Goal: Obtain resource: Download file/media

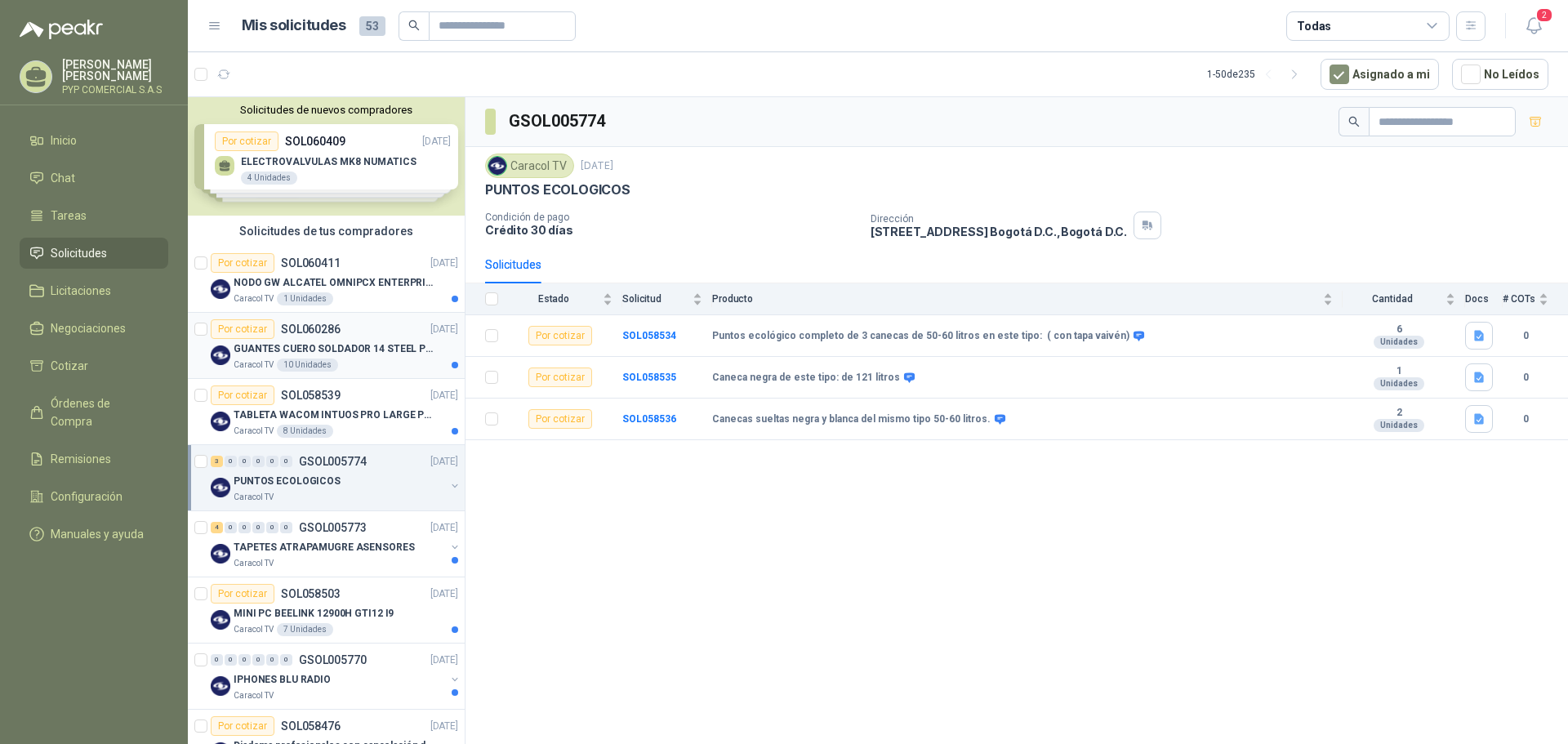
click at [307, 338] on div "Por cotizar SOL060286" at bounding box center [275, 329] width 130 height 19
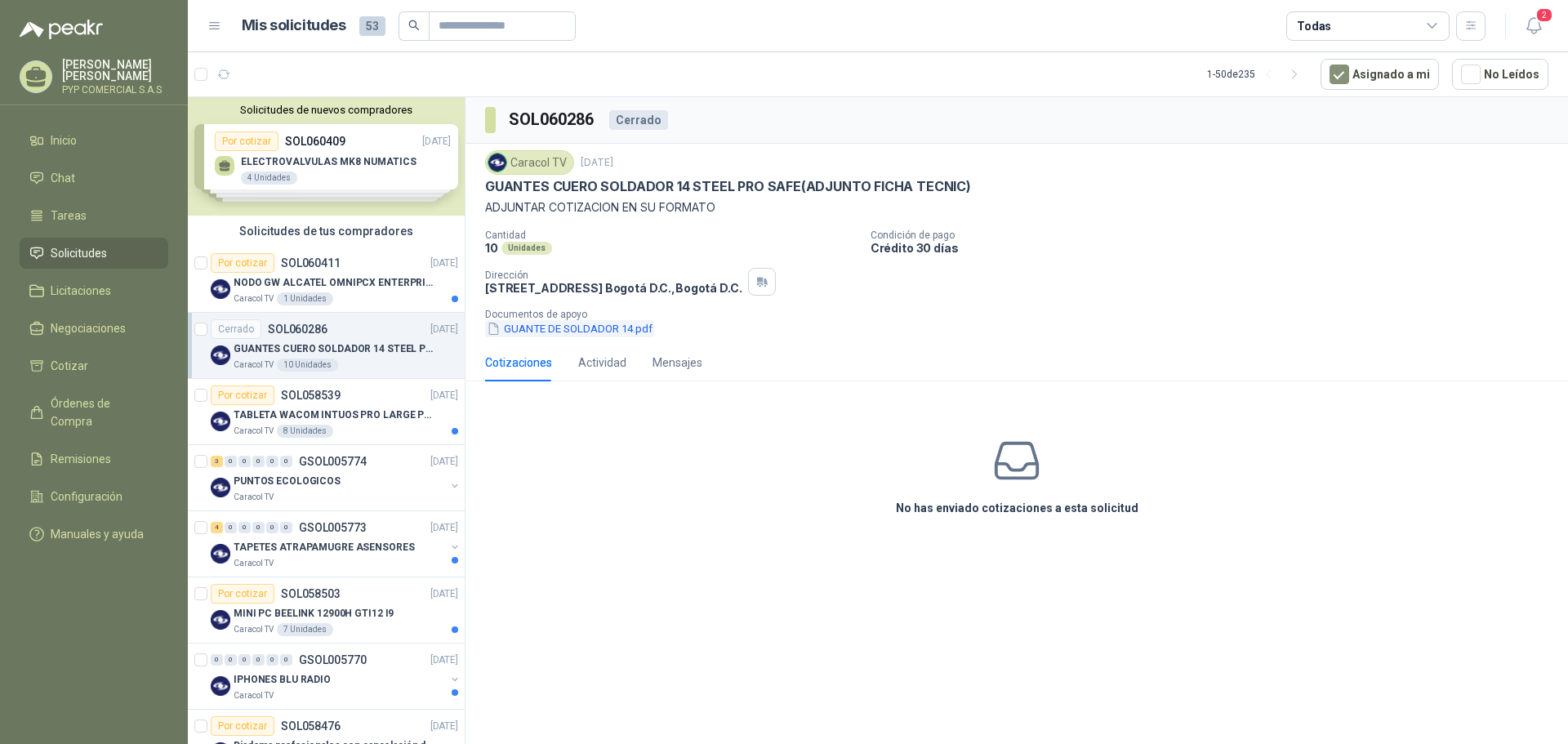
click at [602, 327] on button "GUANTE DE SOLDADOR 14.pdf" at bounding box center [569, 329] width 169 height 18
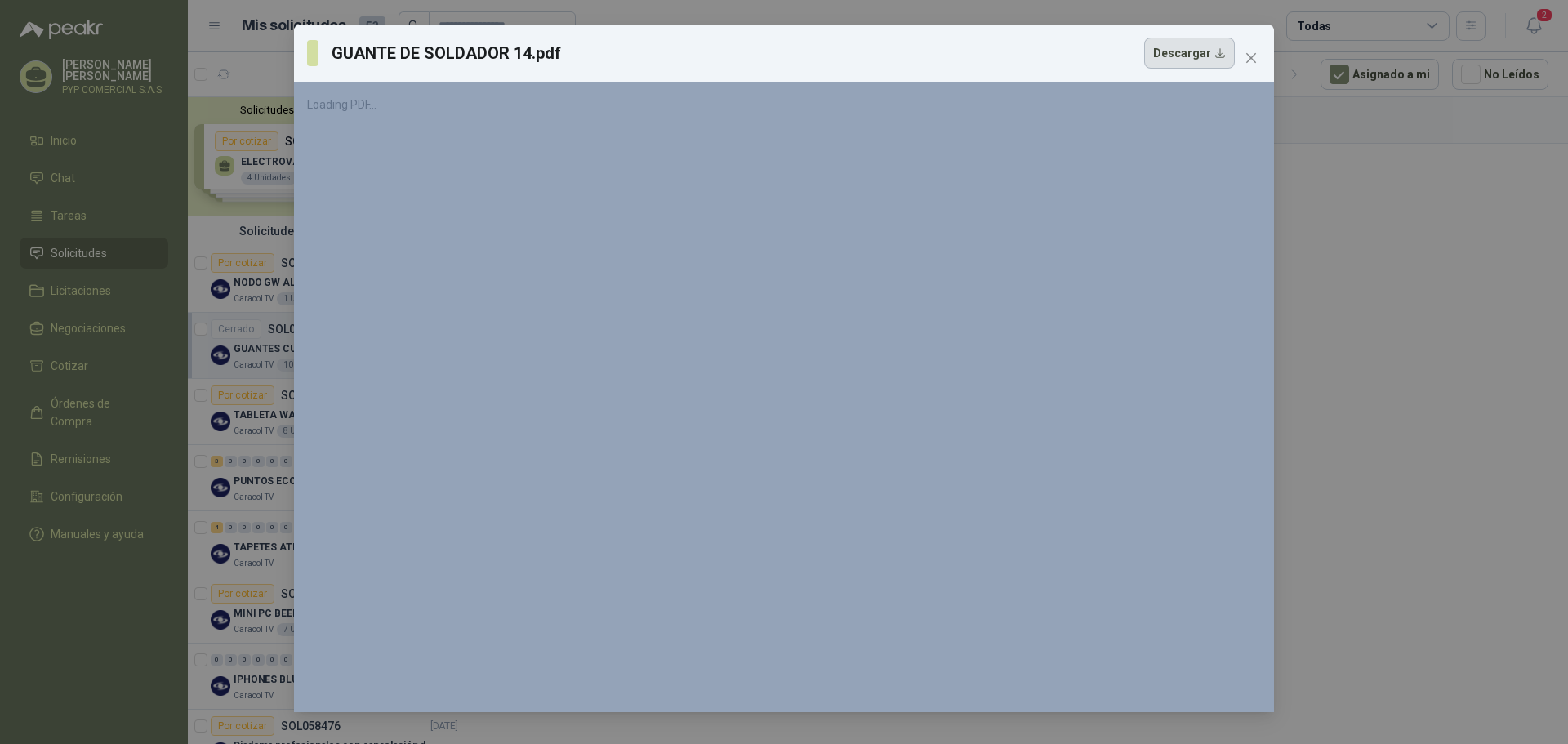
click at [1182, 58] on button "Descargar" at bounding box center [1189, 53] width 91 height 31
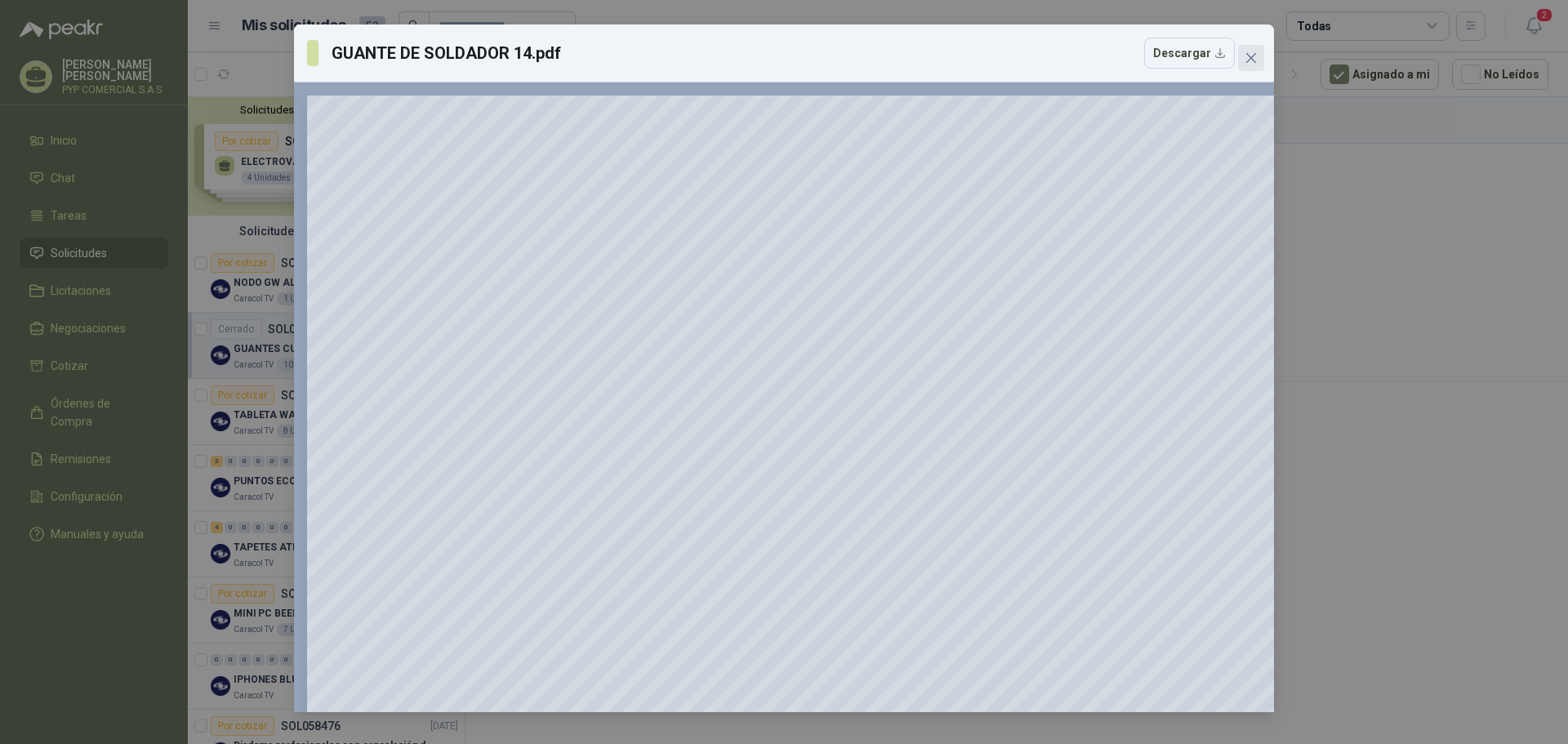
click at [1257, 58] on icon "close" at bounding box center [1251, 58] width 13 height 13
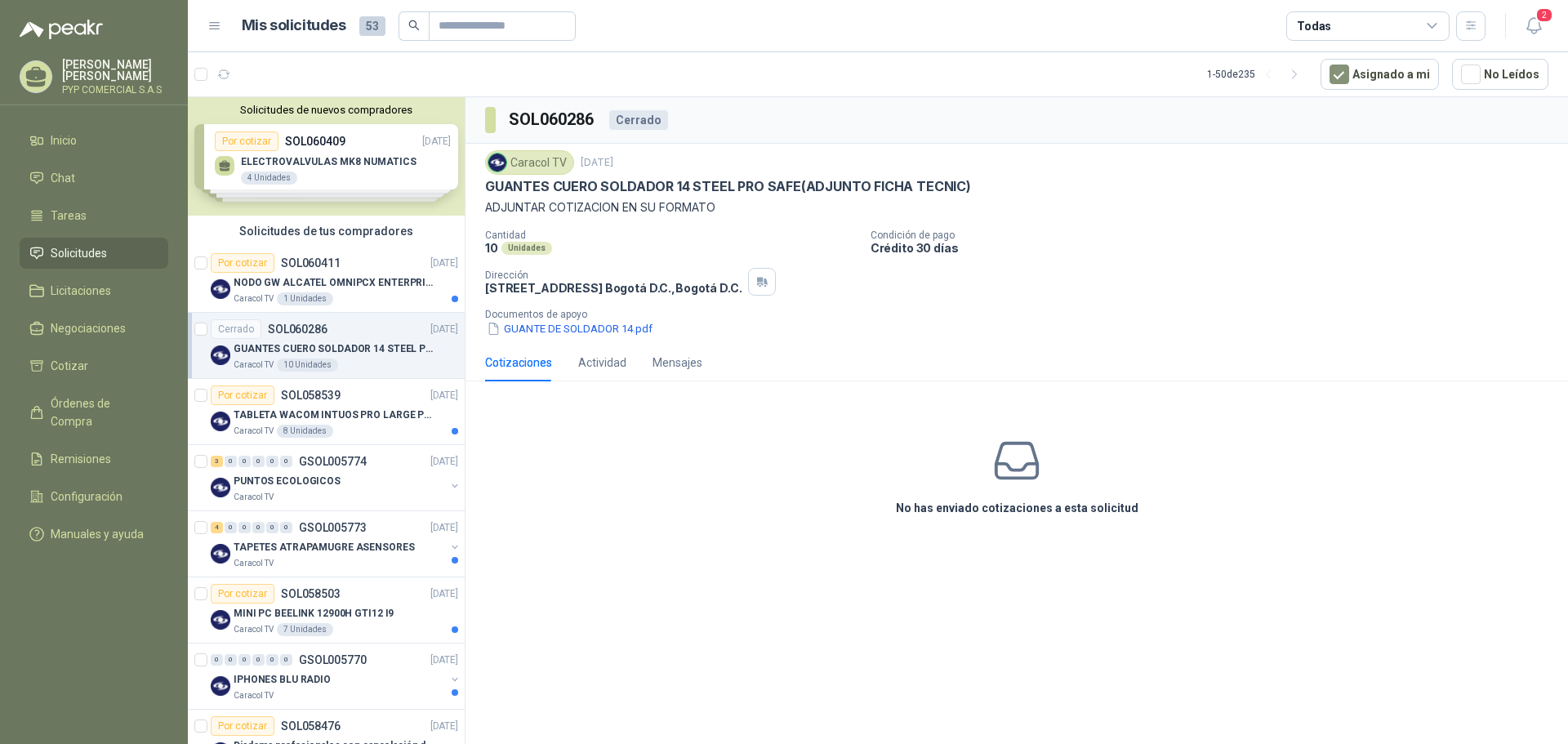
click at [211, 359] on img at bounding box center [219, 354] width 19 height 19
click at [374, 344] on p "GUANTES CUERO SOLDADOR 14 STEEL PRO SAFE(ADJUNTO FICHA TECNIC)" at bounding box center [335, 349] width 204 height 16
click at [610, 363] on div "Actividad" at bounding box center [602, 363] width 48 height 18
click at [672, 362] on div "Mensajes" at bounding box center [678, 363] width 50 height 18
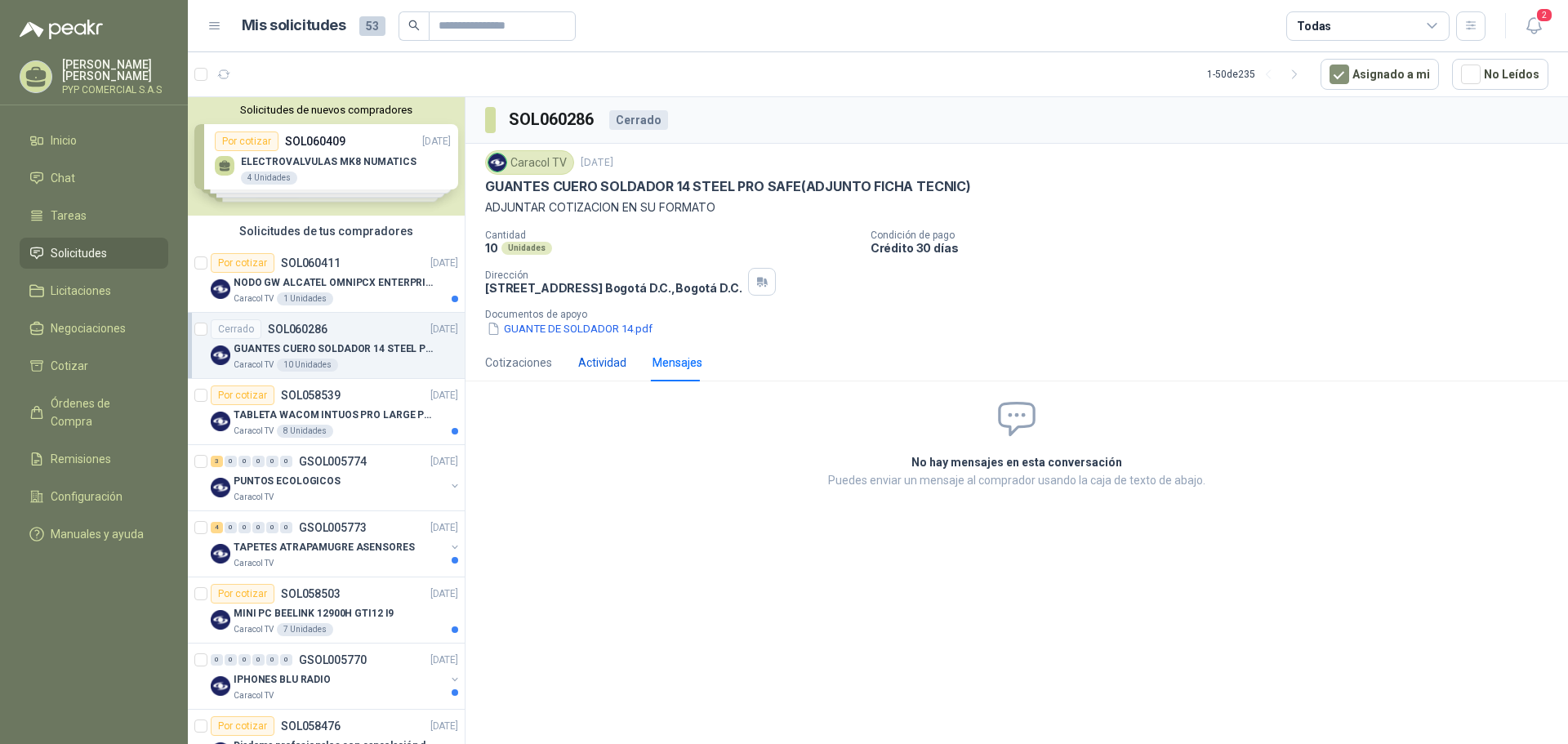
click at [611, 363] on div "Actividad" at bounding box center [602, 363] width 48 height 18
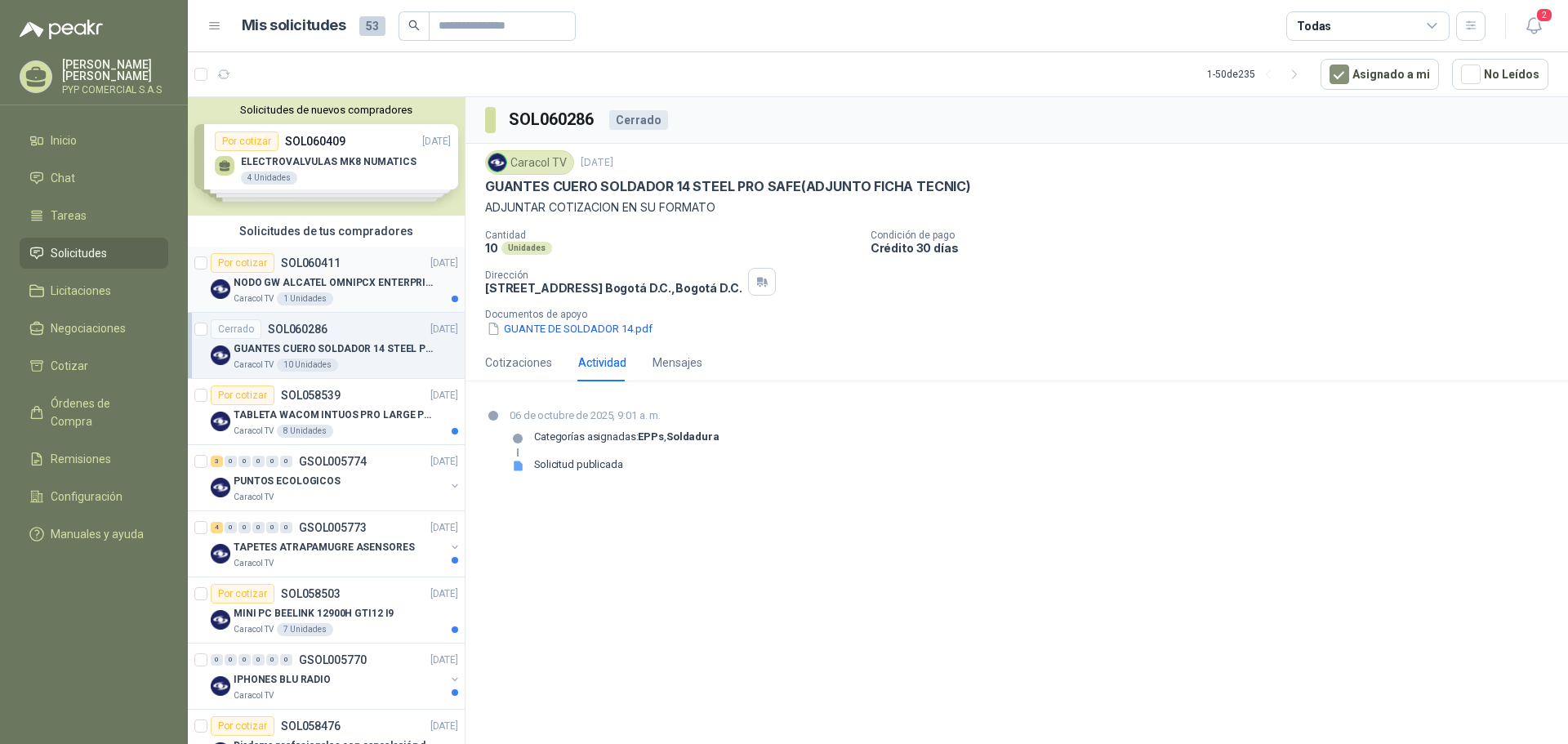
click at [343, 290] on div "NODO GW ALCATEL OMNIPCX ENTERPRISE SIP" at bounding box center [345, 282] width 224 height 19
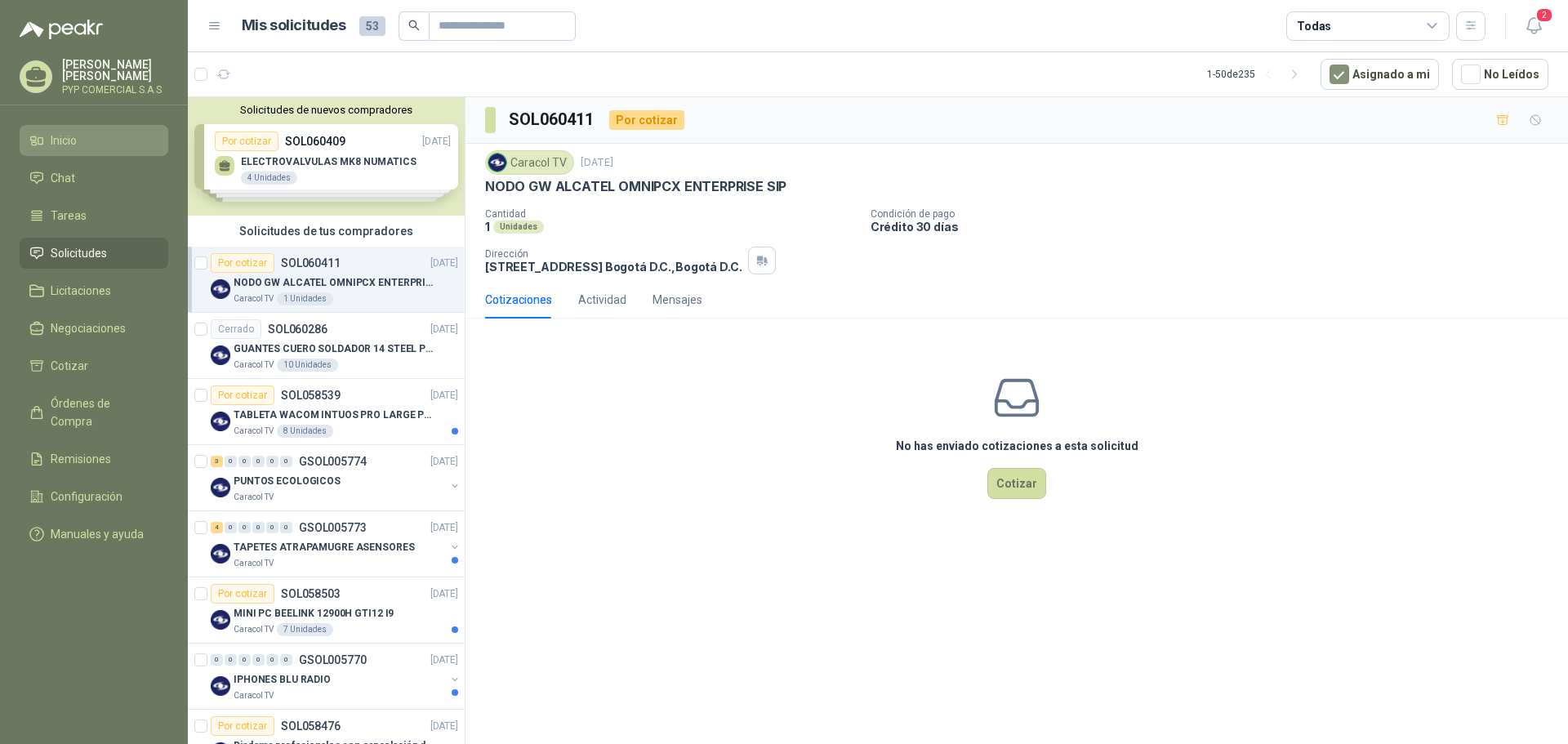
click at [73, 138] on span "Inicio" at bounding box center [63, 141] width 26 height 18
